Goal: Find specific page/section: Find specific page/section

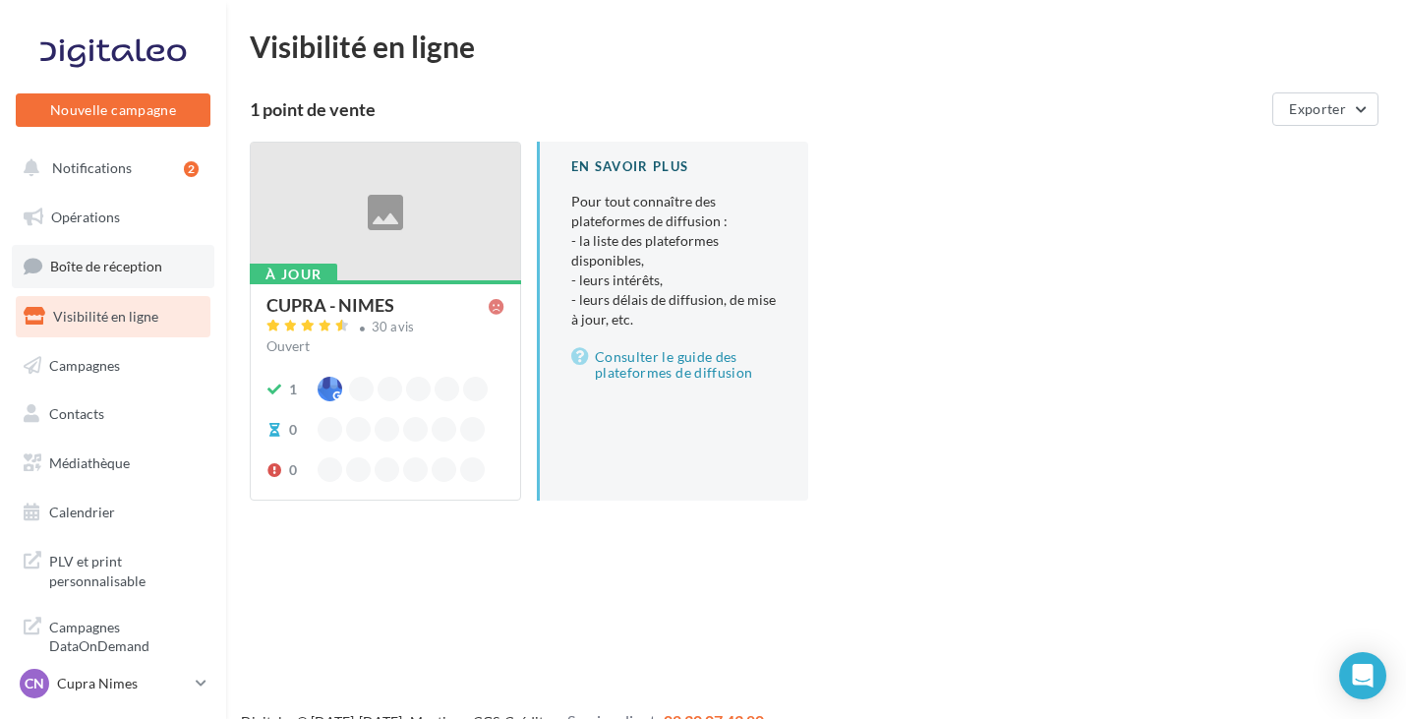
click at [126, 269] on span "Boîte de réception" at bounding box center [106, 266] width 112 height 17
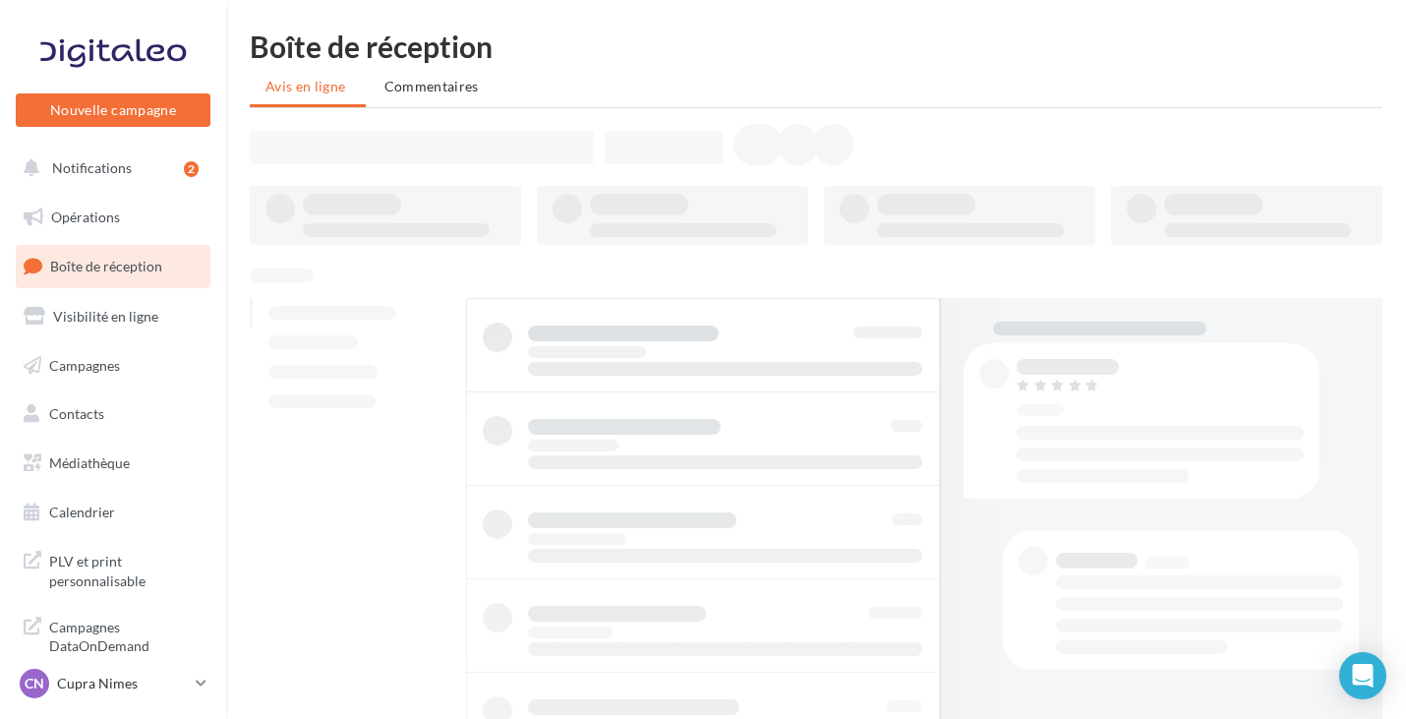
click at [126, 269] on span "Boîte de réception" at bounding box center [106, 266] width 112 height 17
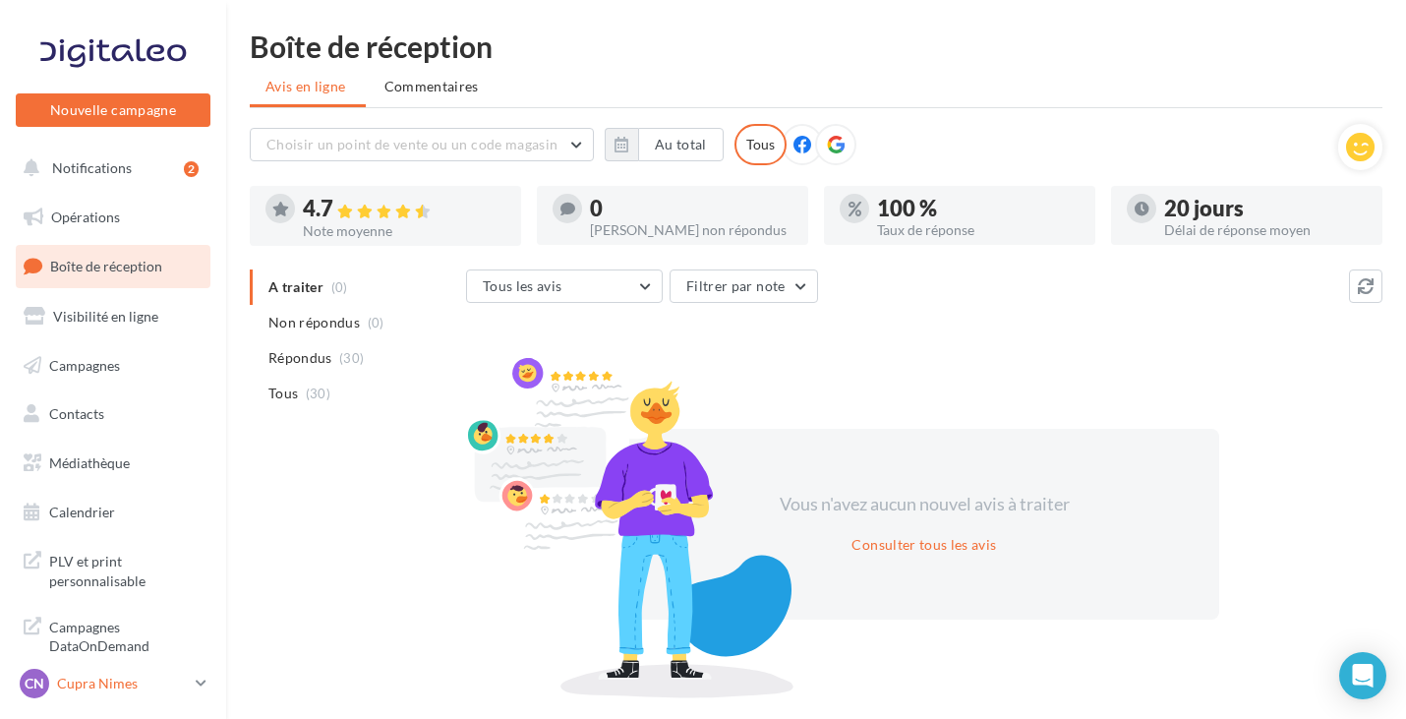
click at [175, 691] on p "Cupra Nimes" at bounding box center [122, 683] width 131 height 20
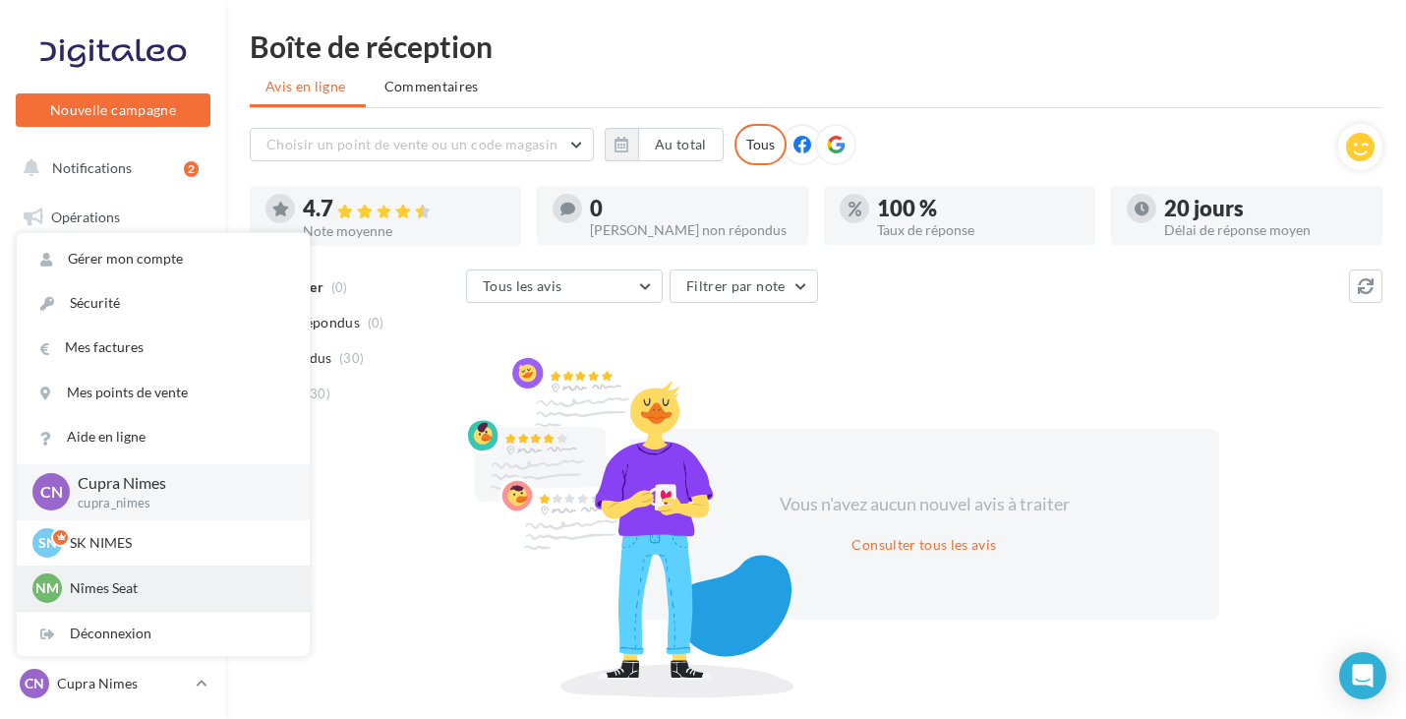
click at [154, 592] on p "Nîmes Seat" at bounding box center [178, 588] width 216 height 20
